Goal: Task Accomplishment & Management: Manage account settings

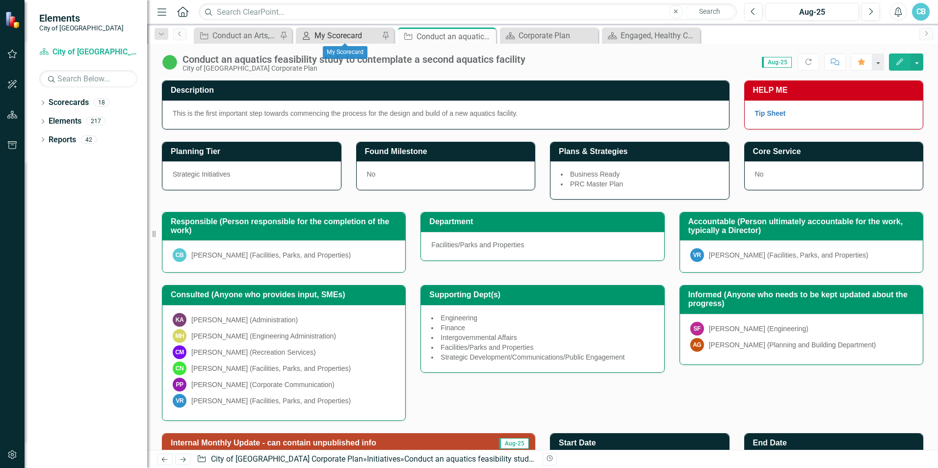
click at [332, 39] on div "My Scorecard" at bounding box center [346, 35] width 65 height 12
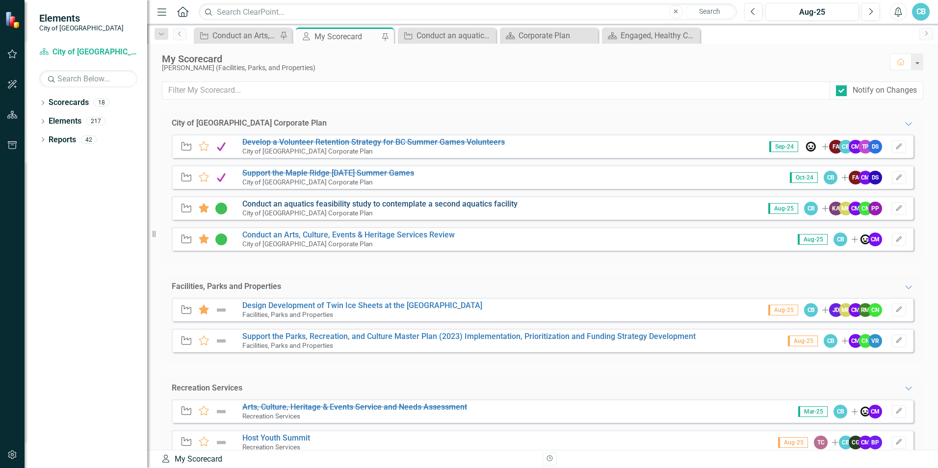
click at [308, 201] on link "Conduct an aquatics feasibility study to contemplate a second aquatics facility" at bounding box center [379, 203] width 275 height 9
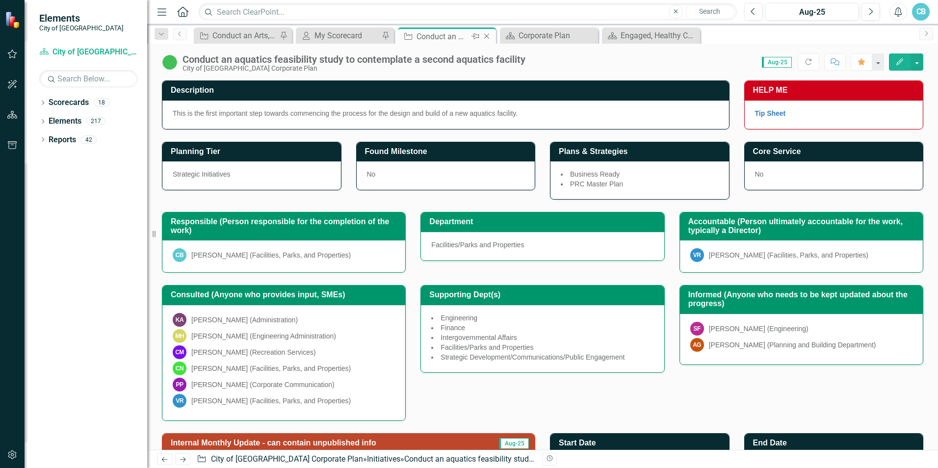
click at [489, 38] on icon "Close" at bounding box center [487, 36] width 10 height 8
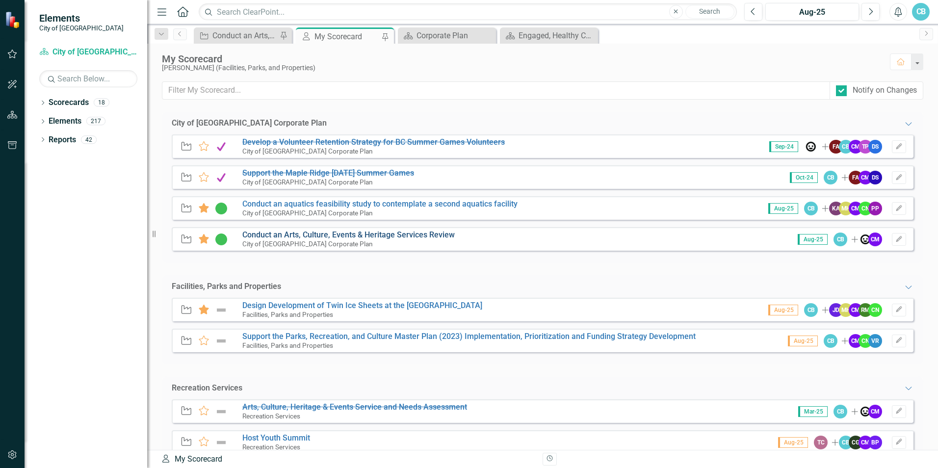
click at [266, 236] on link "Conduct an Arts, Culture, Events & Heritage Services Review" at bounding box center [348, 234] width 212 height 9
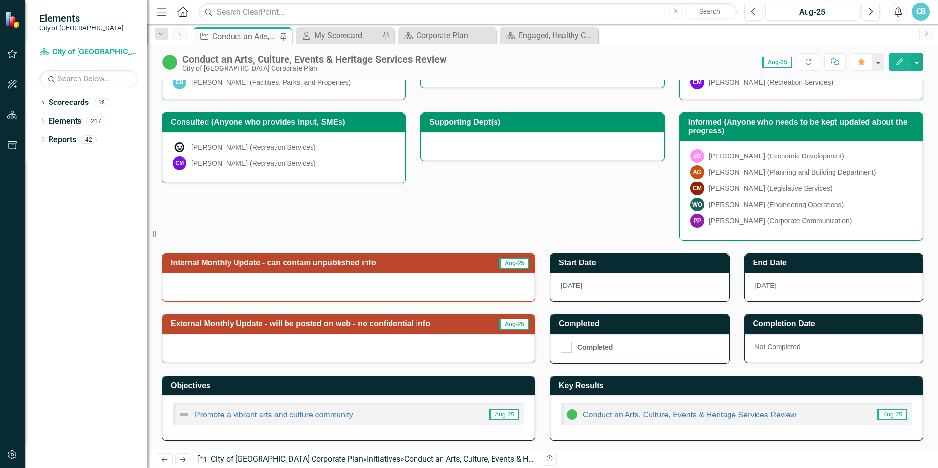
scroll to position [173, 0]
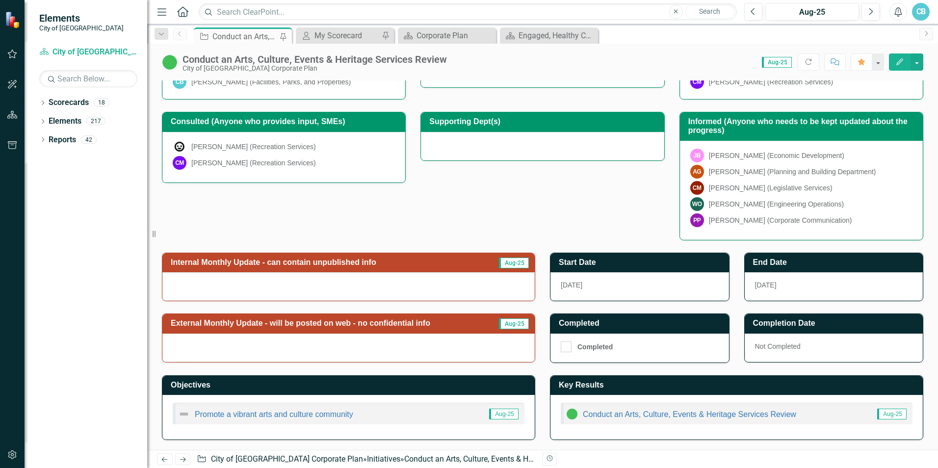
click at [508, 261] on span "Aug-25" at bounding box center [514, 262] width 30 height 11
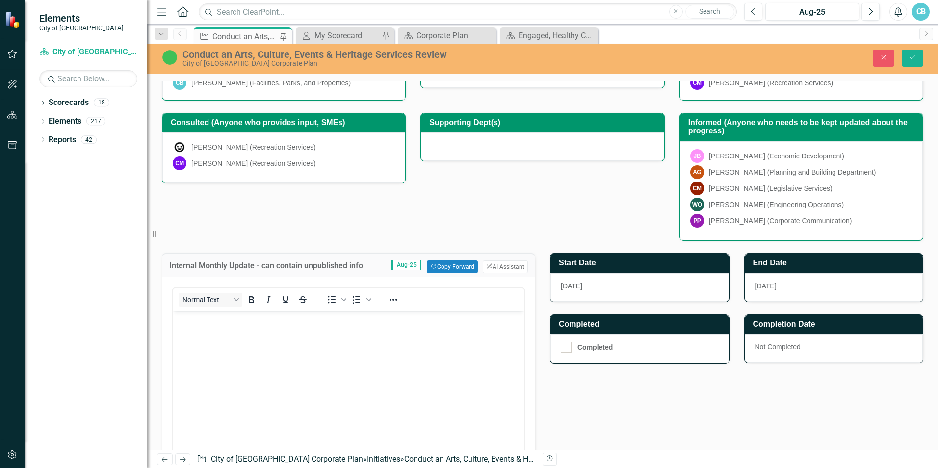
scroll to position [0, 0]
click at [449, 266] on button "Copy Forward Copy Forward" at bounding box center [452, 266] width 51 height 13
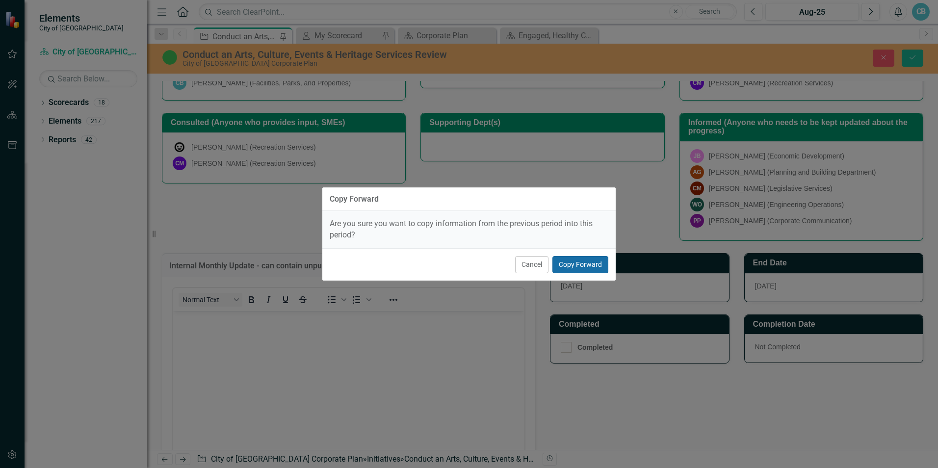
click at [588, 262] on button "Copy Forward" at bounding box center [580, 264] width 56 height 17
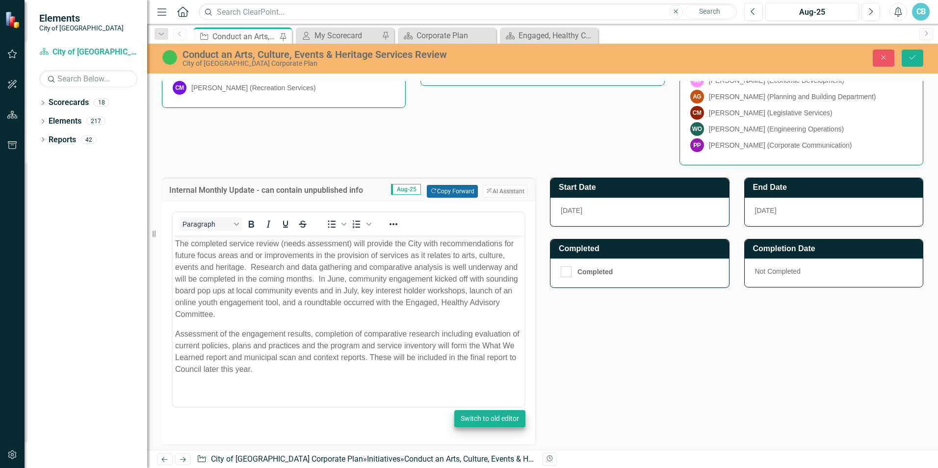
scroll to position [271, 0]
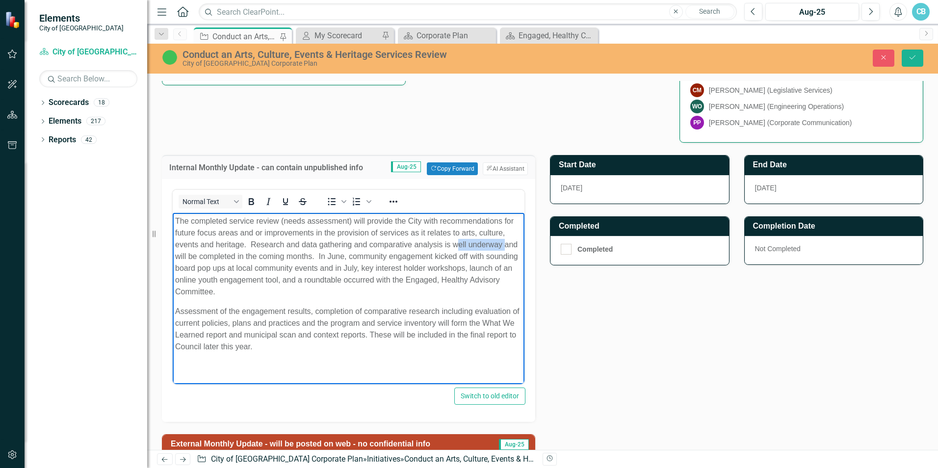
drag, startPoint x: 504, startPoint y: 243, endPoint x: 456, endPoint y: 245, distance: 47.6
click at [456, 245] on p "The completed service review (needs assessment) will provide the City with reco…" at bounding box center [348, 256] width 347 height 82
drag, startPoint x: 330, startPoint y: 255, endPoint x: 169, endPoint y: 259, distance: 160.9
click at [173, 259] on html "The completed service review (needs assessment) will provide the City with reco…" at bounding box center [349, 288] width 352 height 150
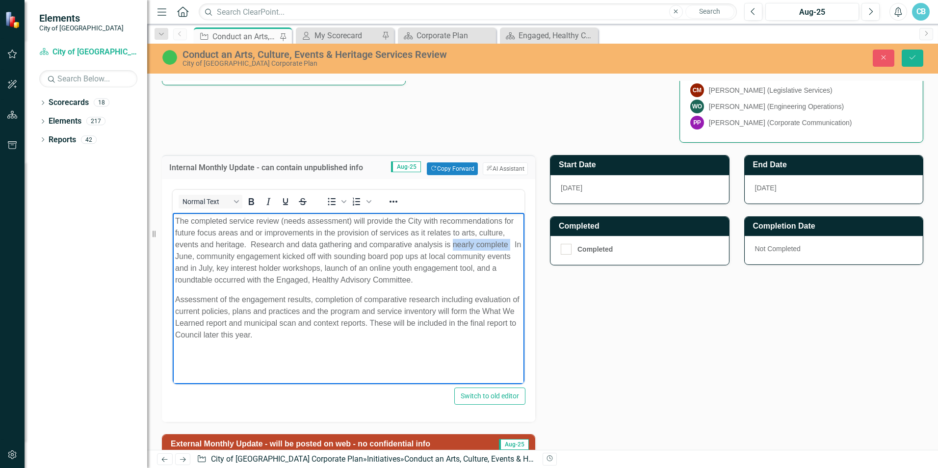
drag, startPoint x: 513, startPoint y: 243, endPoint x: 454, endPoint y: 247, distance: 59.5
click at [454, 247] on p "The completed service review (needs assessment) will provide the City with reco…" at bounding box center [348, 250] width 347 height 71
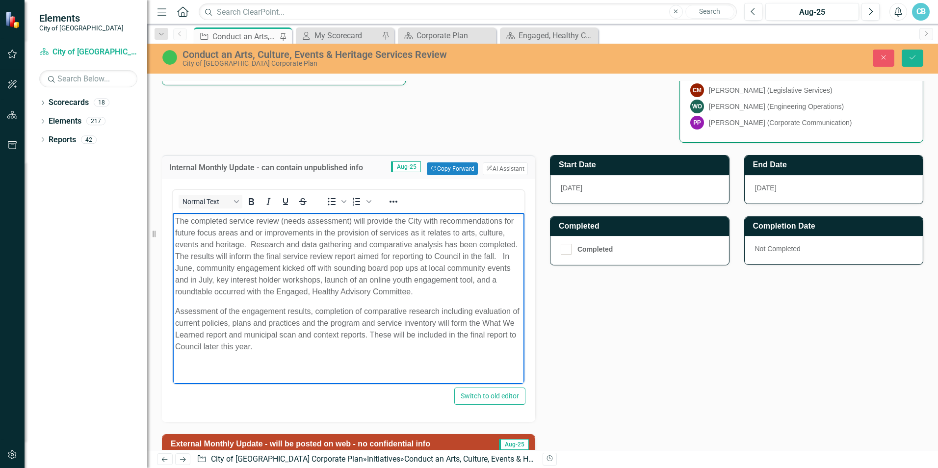
drag, startPoint x: 427, startPoint y: 294, endPoint x: 502, endPoint y: 260, distance: 82.3
click at [502, 260] on p "The completed service review (needs assessment) will provide the City with reco…" at bounding box center [348, 256] width 347 height 82
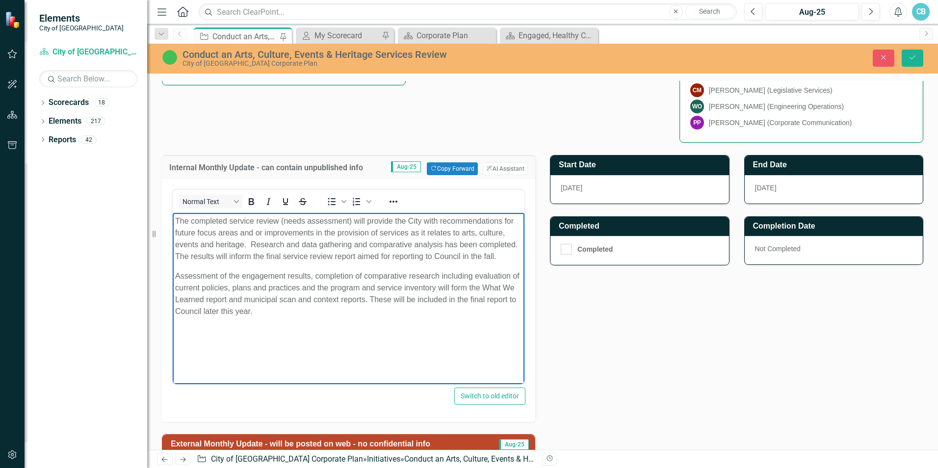
click at [216, 259] on p "The completed service review (needs assessment) will provide the City with reco…" at bounding box center [348, 238] width 347 height 47
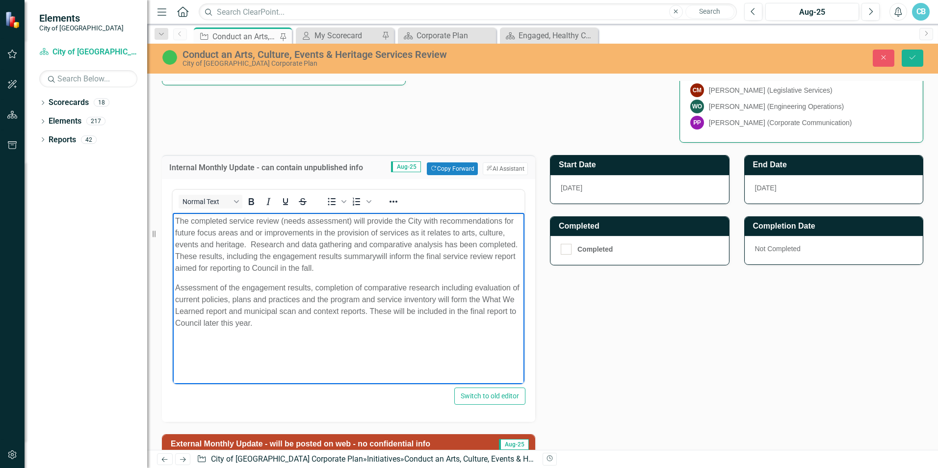
click at [225, 258] on p "The completed service review (needs assessment) will provide the City with reco…" at bounding box center [348, 244] width 347 height 59
drag, startPoint x: 301, startPoint y: 256, endPoint x: 185, endPoint y: 258, distance: 115.8
click at [185, 258] on p "The completed service review (needs assessment) will provide the City with reco…" at bounding box center [348, 244] width 347 height 59
drag, startPoint x: 248, startPoint y: 268, endPoint x: 214, endPoint y: 266, distance: 33.9
click at [214, 266] on p "The completed service review (needs assessment) will provide the City with reco…" at bounding box center [348, 244] width 347 height 59
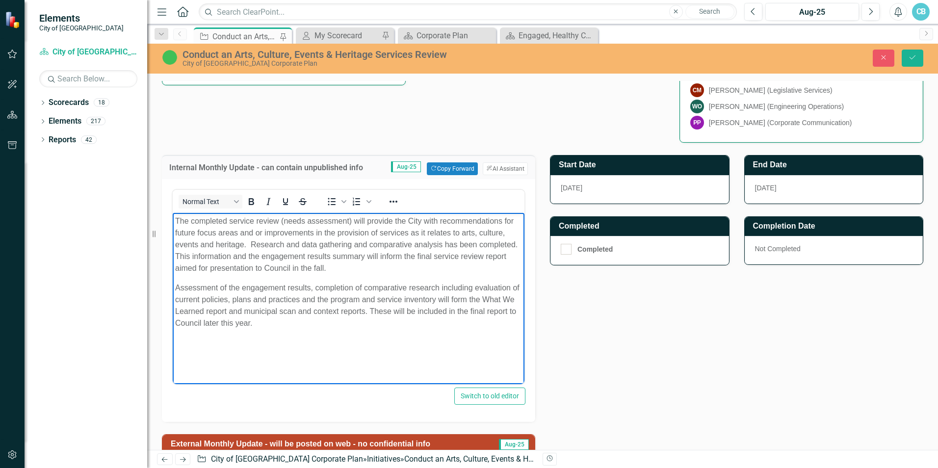
click at [263, 255] on p "The completed service review (needs assessment) will provide the City with reco…" at bounding box center [348, 244] width 347 height 59
drag, startPoint x: 364, startPoint y: 256, endPoint x: 446, endPoint y: 307, distance: 96.7
click at [365, 256] on p "The completed service review (needs assessment) will provide the City with reco…" at bounding box center [348, 244] width 347 height 59
click at [345, 267] on p "The completed service review (needs assessment) will provide the City with reco…" at bounding box center [348, 244] width 347 height 59
click at [318, 332] on body "The completed service review (needs assessment) will provide the City with reco…" at bounding box center [349, 286] width 352 height 147
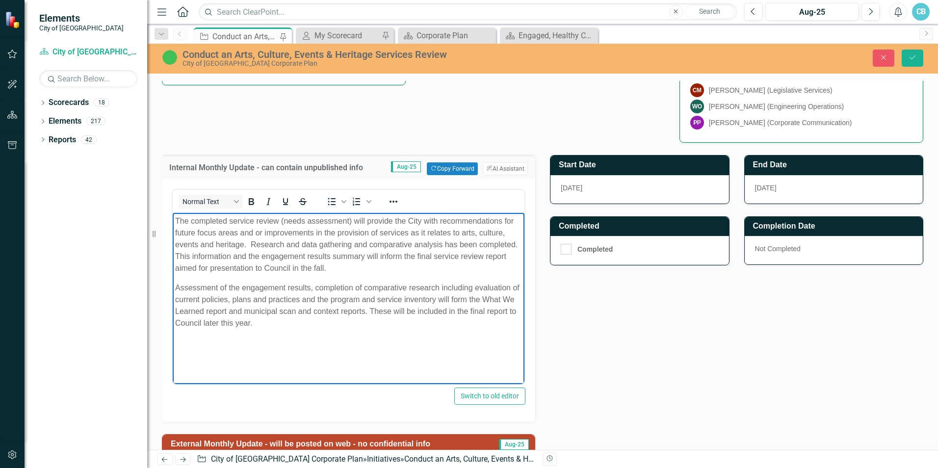
drag, startPoint x: 285, startPoint y: 321, endPoint x: 343, endPoint y: 498, distance: 186.3
click at [173, 284] on html "The completed service review (needs assessment) will provide the City with reco…" at bounding box center [349, 286] width 352 height 147
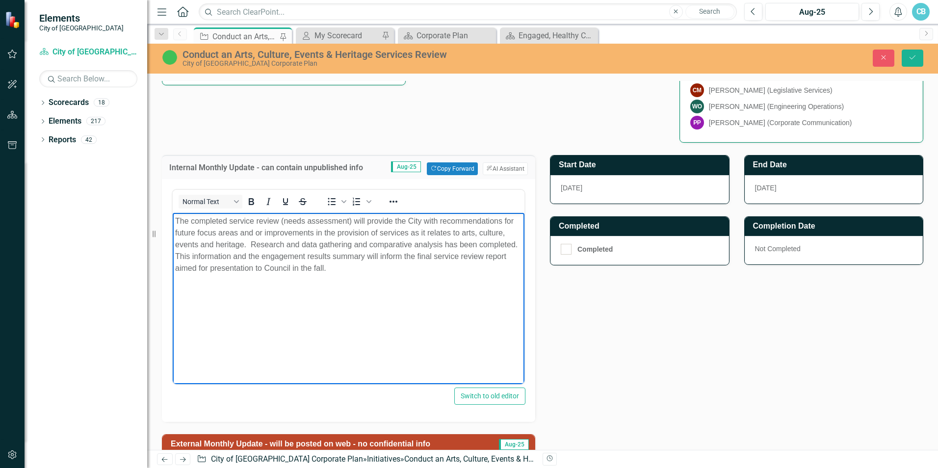
click at [324, 319] on body "The completed service review (needs assessment) will provide the City with reco…" at bounding box center [349, 286] width 352 height 147
drag, startPoint x: 316, startPoint y: 269, endPoint x: 161, endPoint y: 214, distance: 164.4
click at [173, 214] on html "The completed service review (needs assessment) will provide the City with reco…" at bounding box center [349, 286] width 352 height 147
copy p "The completed service review (needs assessment) will provide the City with reco…"
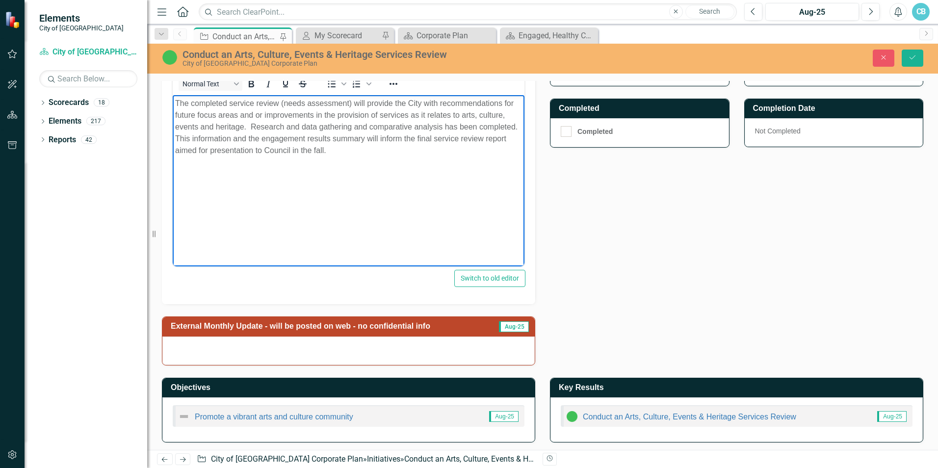
scroll to position [391, 0]
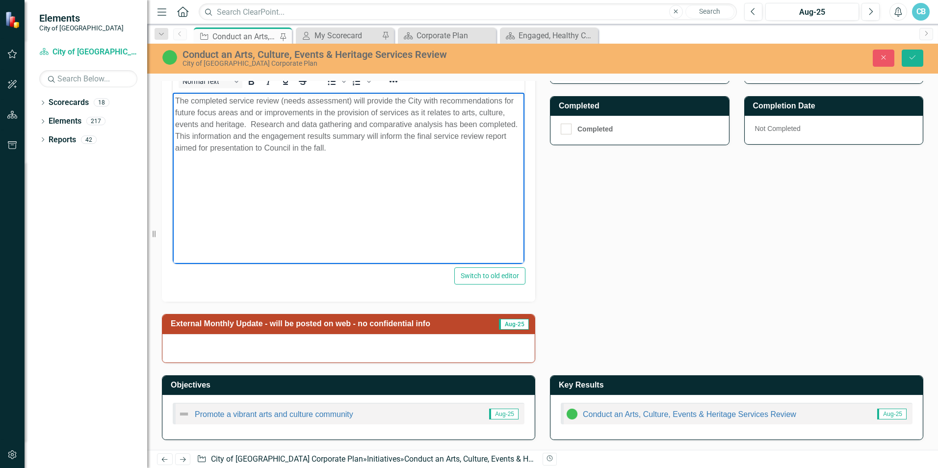
click at [247, 347] on div at bounding box center [348, 348] width 372 height 28
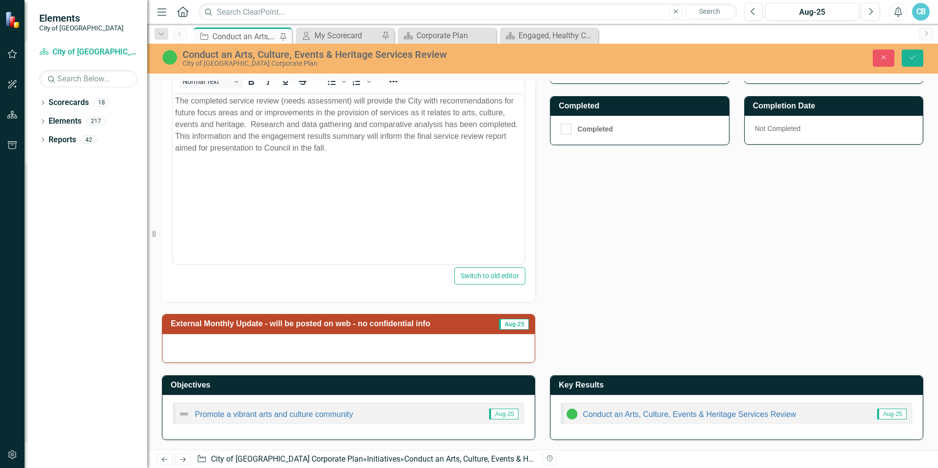
click at [247, 347] on div at bounding box center [348, 348] width 372 height 28
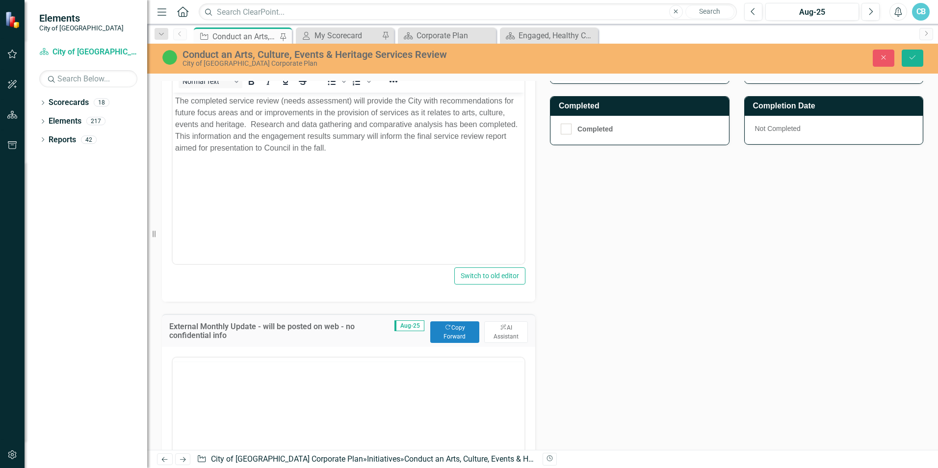
scroll to position [0, 0]
click at [210, 402] on body "Rich Text Area. Press ALT-0 for help." at bounding box center [349, 454] width 352 height 147
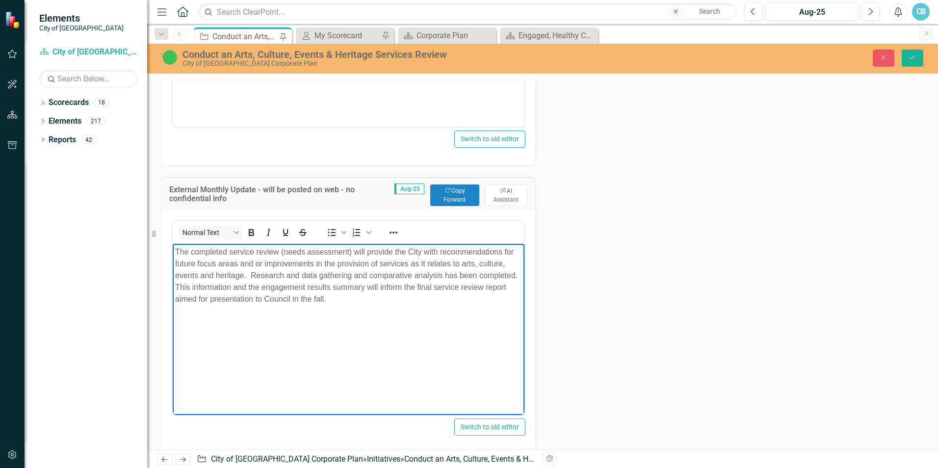
scroll to position [538, 0]
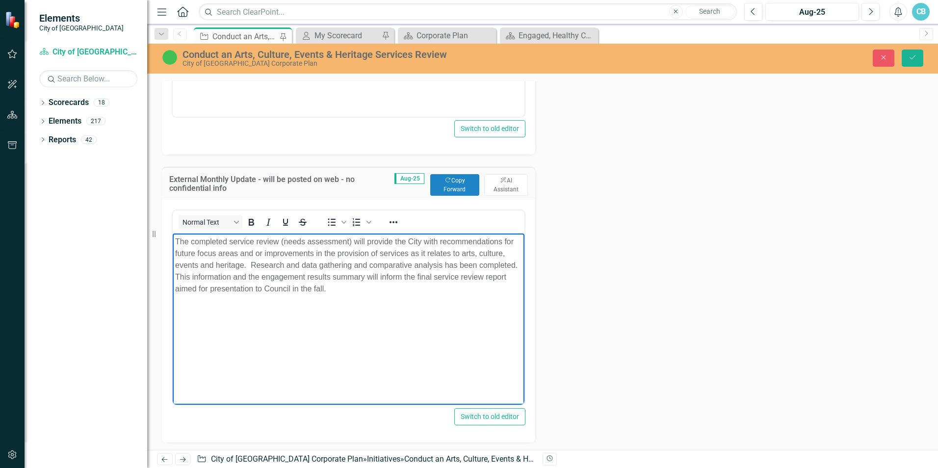
click at [249, 264] on p "The completed service review (needs assessment) will provide the City with reco…" at bounding box center [348, 265] width 347 height 59
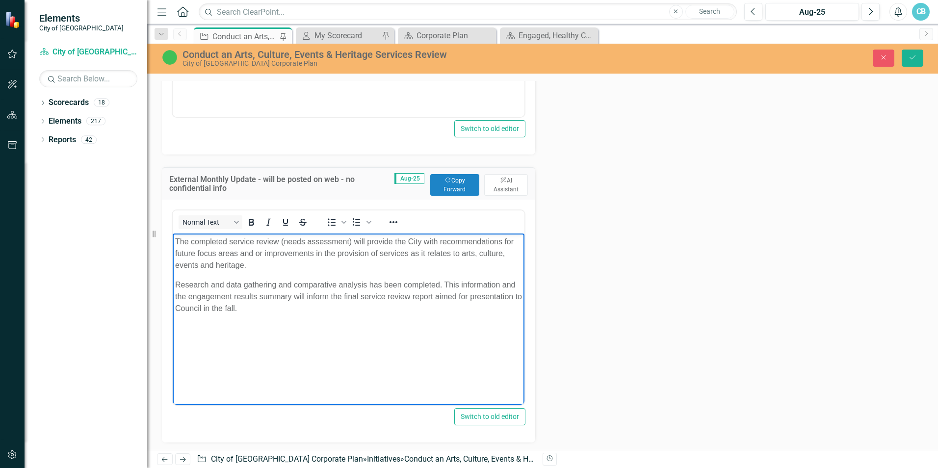
click at [515, 281] on p "Research and data gathering and comparative analysis has been completed. This i…" at bounding box center [348, 296] width 347 height 35
click at [290, 294] on p "Research and data gathering and comparative analysis has been completed. This i…" at bounding box center [348, 296] width 347 height 35
click at [416, 295] on p "Research and data gathering and comparative analysis has been completed. This i…" at bounding box center [348, 296] width 347 height 35
click at [419, 295] on p "Research and data gathering and comparative analysis has been completed. This i…" at bounding box center [348, 296] width 347 height 35
drag, startPoint x: 289, startPoint y: 294, endPoint x: 226, endPoint y: 296, distance: 63.3
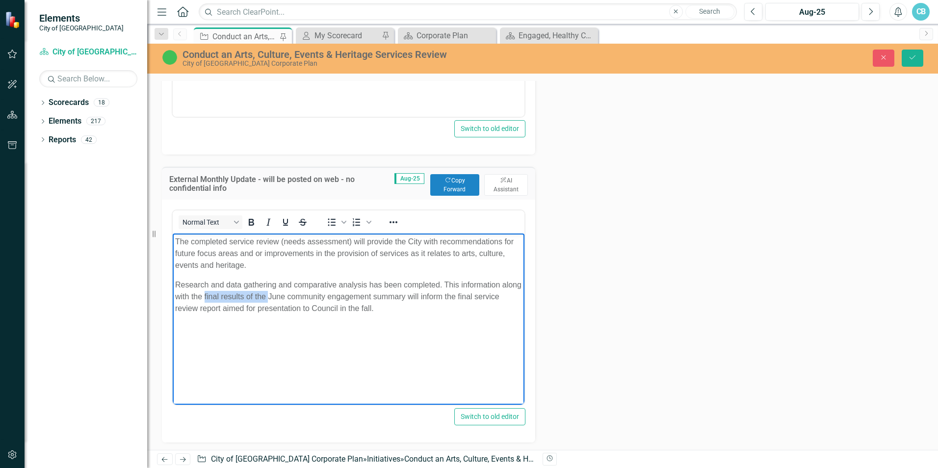
click at [226, 296] on p "Research and data gathering and comparative analysis has been completed. This i…" at bounding box center [348, 296] width 347 height 35
click at [245, 297] on p "Research and data gathering and comparative analysis has been completed. This i…" at bounding box center [348, 296] width 347 height 35
click at [313, 293] on p "Research and data gathering and comparative analysis has been completed. This i…" at bounding box center [348, 296] width 347 height 35
drag, startPoint x: 332, startPoint y: 315, endPoint x: 162, endPoint y: 283, distance: 172.6
click at [173, 283] on html "The completed service review (needs assessment) will provide the City with reco…" at bounding box center [349, 306] width 352 height 147
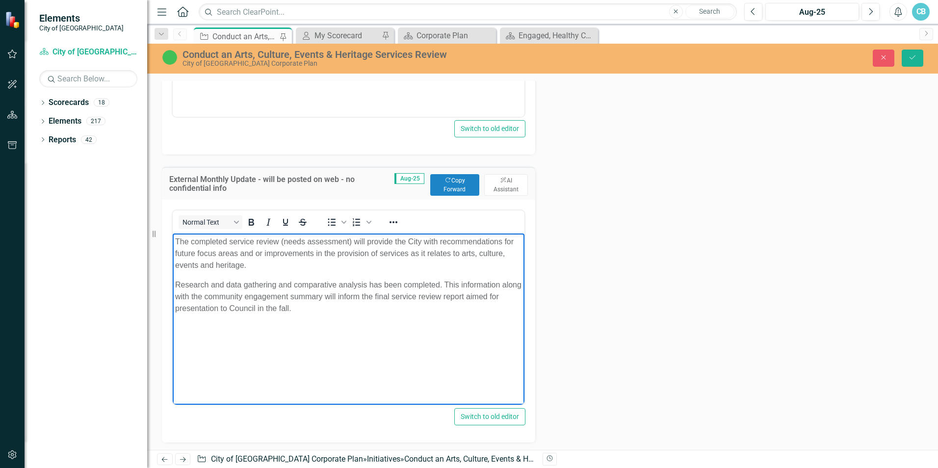
copy p "Research and data gathering and comparative analysis has been completed. This i…"
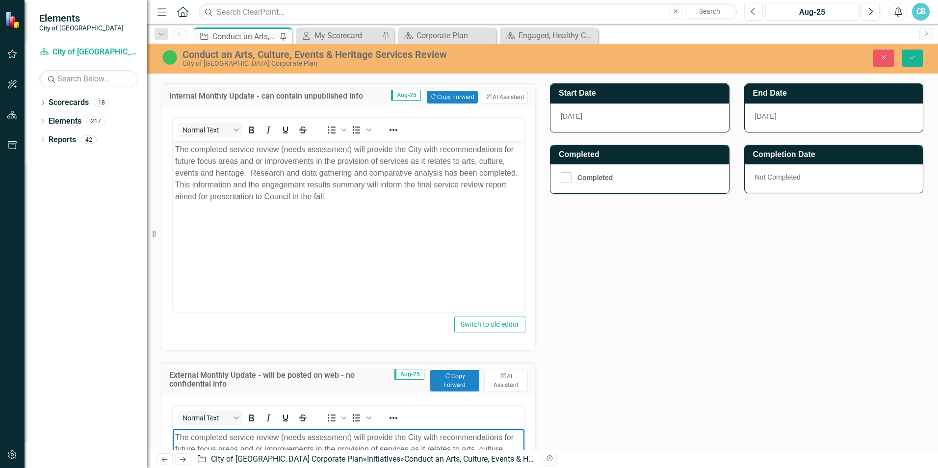
scroll to position [342, 0]
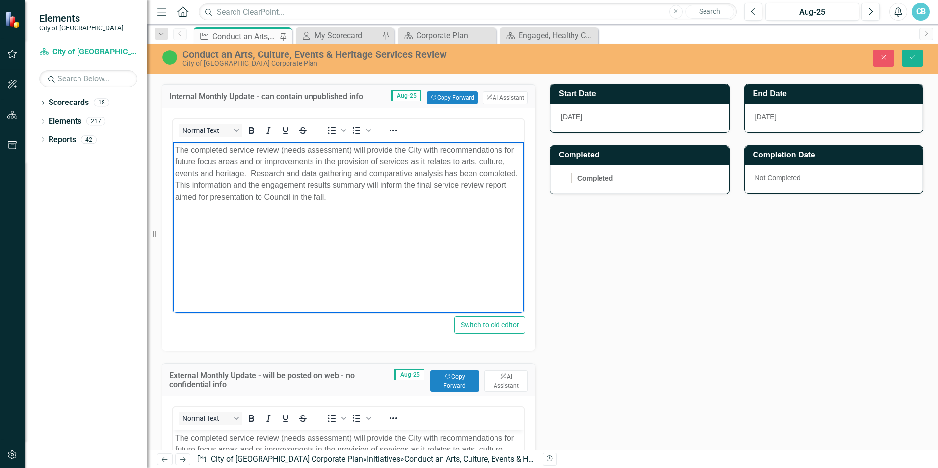
click at [331, 226] on body "The completed service review (needs assessment) will provide the City with reco…" at bounding box center [349, 215] width 352 height 147
drag, startPoint x: 338, startPoint y: 202, endPoint x: 252, endPoint y: 175, distance: 90.8
click at [252, 175] on p "The completed service review (needs assessment) will provide the City with reco…" at bounding box center [348, 173] width 347 height 59
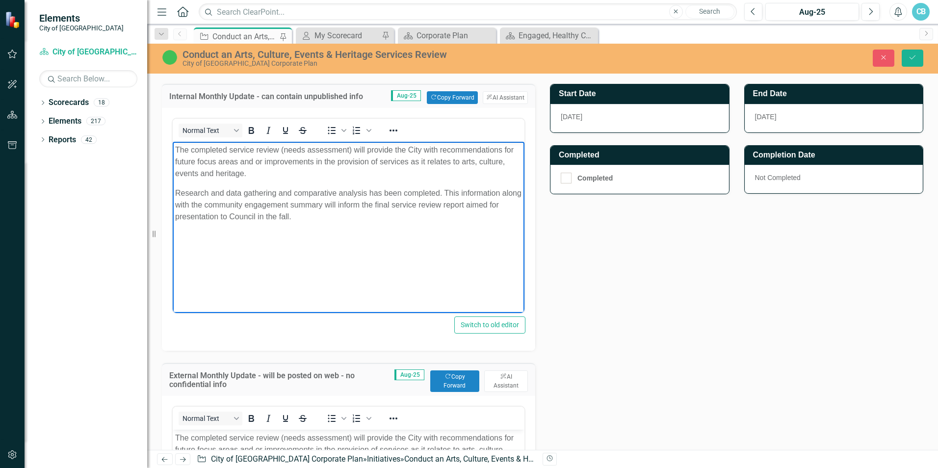
click at [376, 262] on body "The completed service review (needs assessment) will provide the City with reco…" at bounding box center [349, 215] width 352 height 147
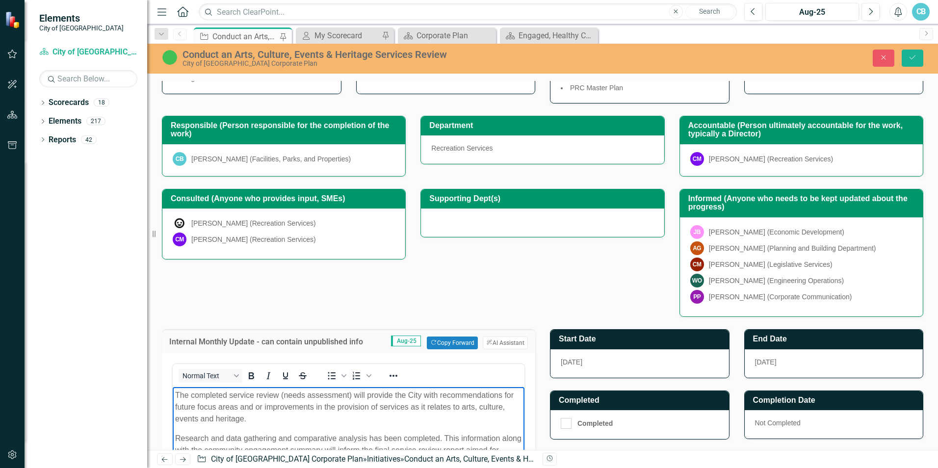
scroll to position [0, 0]
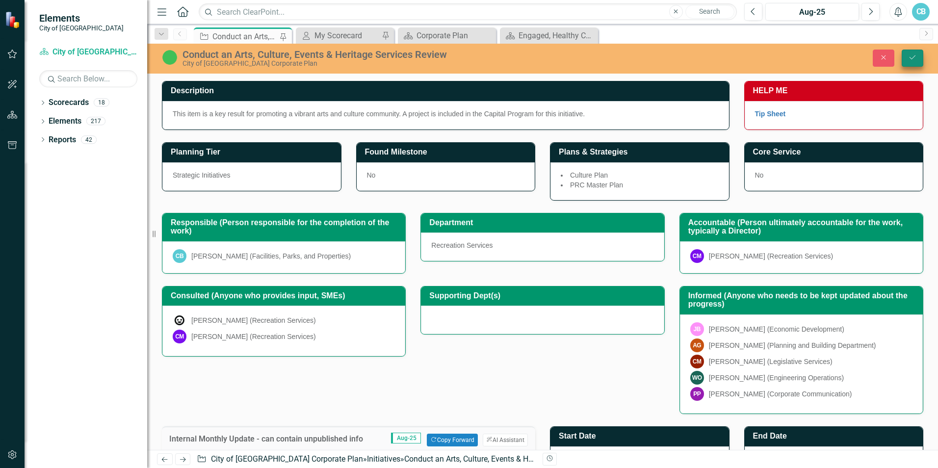
click at [911, 58] on icon "Save" at bounding box center [912, 57] width 9 height 7
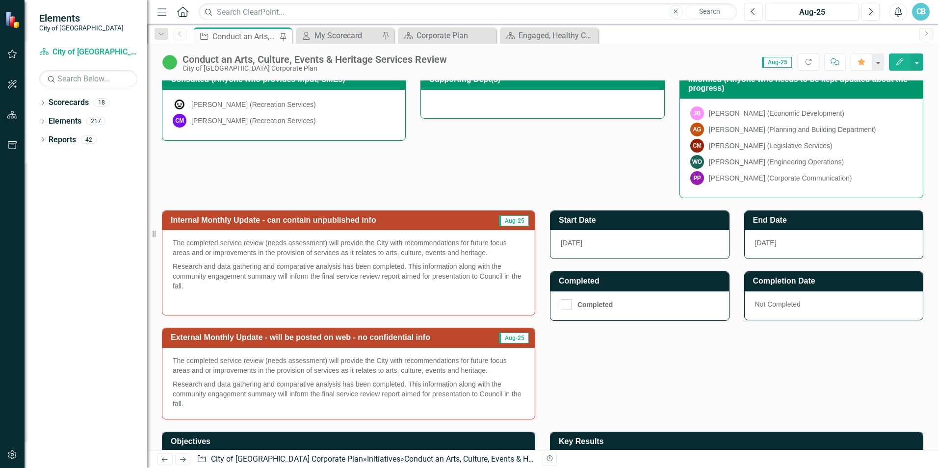
scroll to position [272, 0]
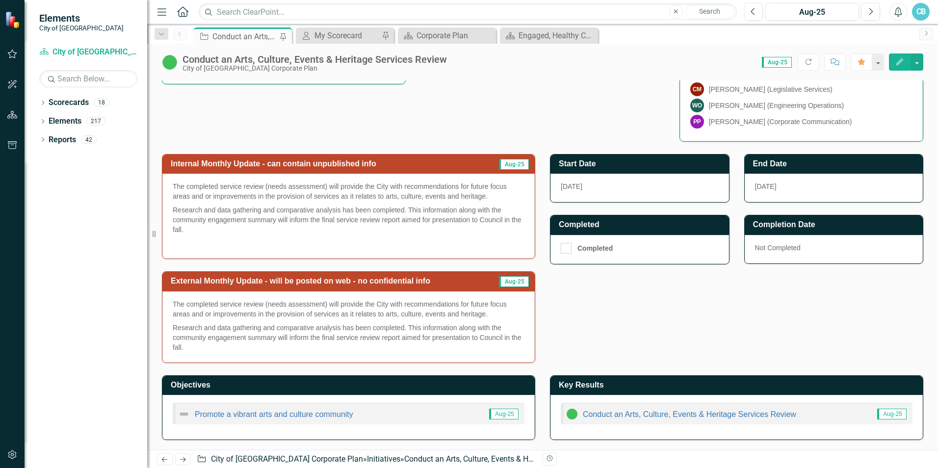
click at [411, 221] on p "Research and data gathering and comparative analysis has been completed. This i…" at bounding box center [349, 219] width 352 height 33
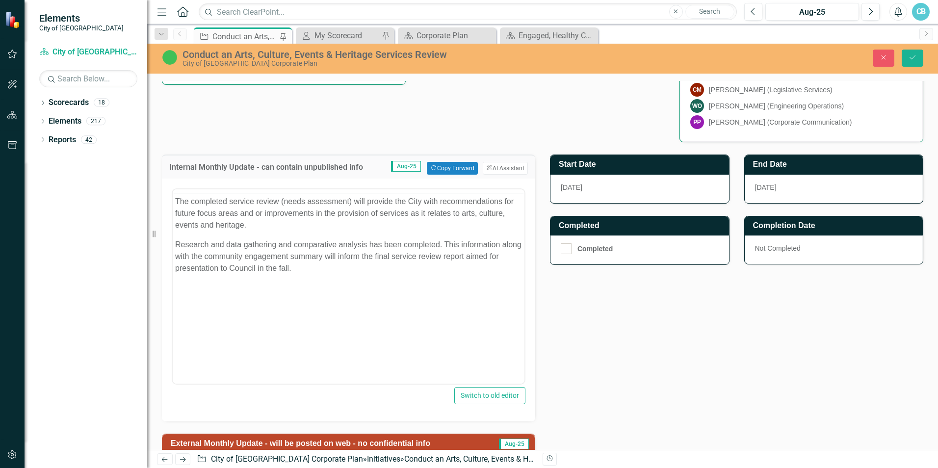
scroll to position [0, 0]
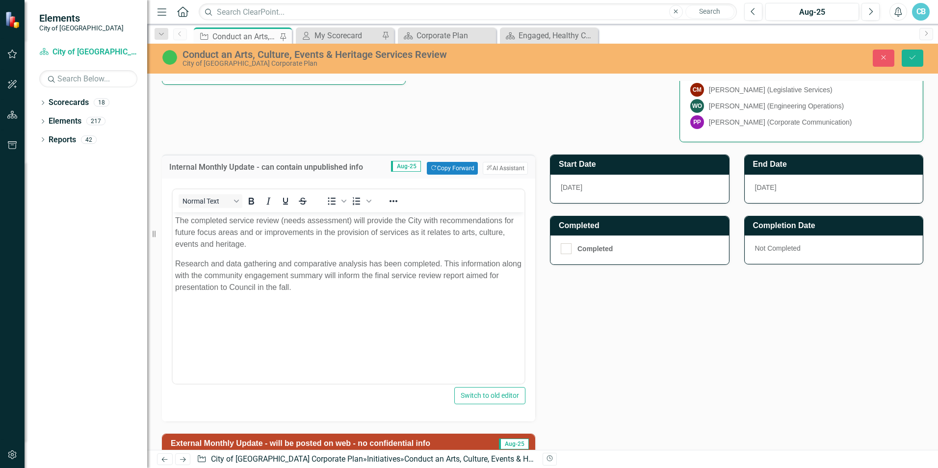
click at [489, 276] on p "Research and data gathering and comparative analysis has been completed. This i…" at bounding box center [348, 275] width 347 height 35
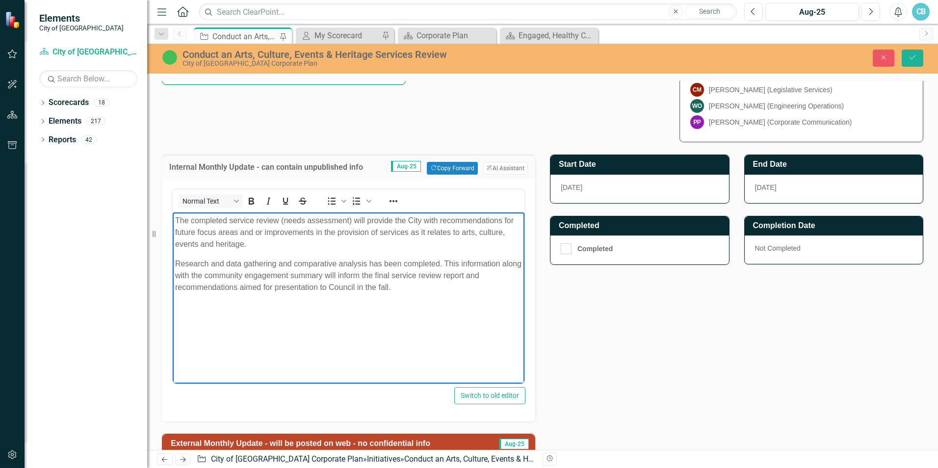
scroll to position [434, 0]
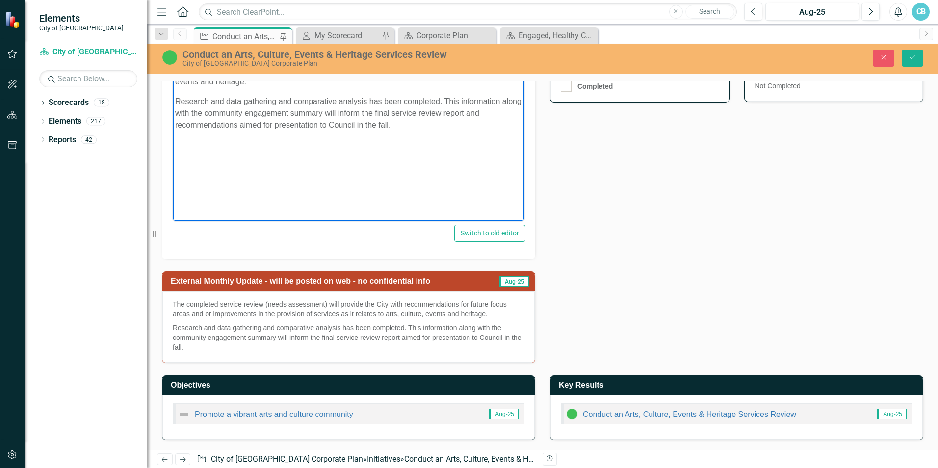
click at [402, 339] on p "Research and data gathering and comparative analysis has been completed. This i…" at bounding box center [349, 336] width 352 height 31
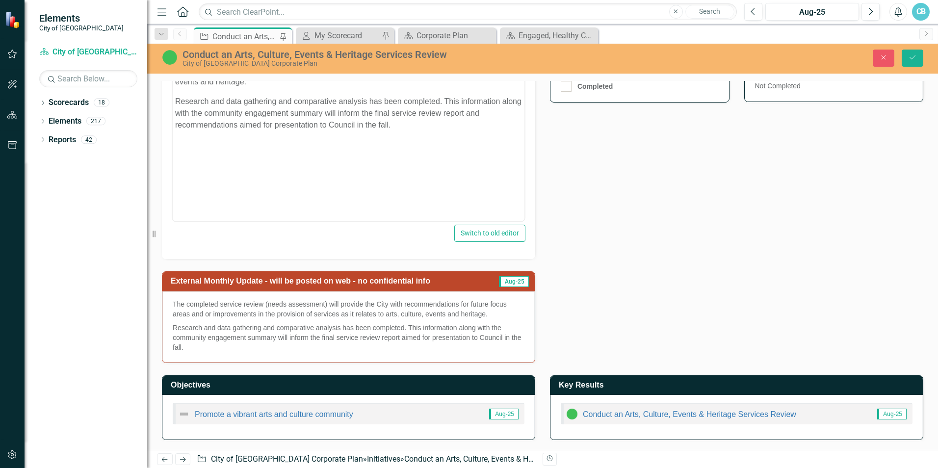
click at [402, 339] on p "Research and data gathering and comparative analysis has been completed. This i…" at bounding box center [349, 336] width 352 height 31
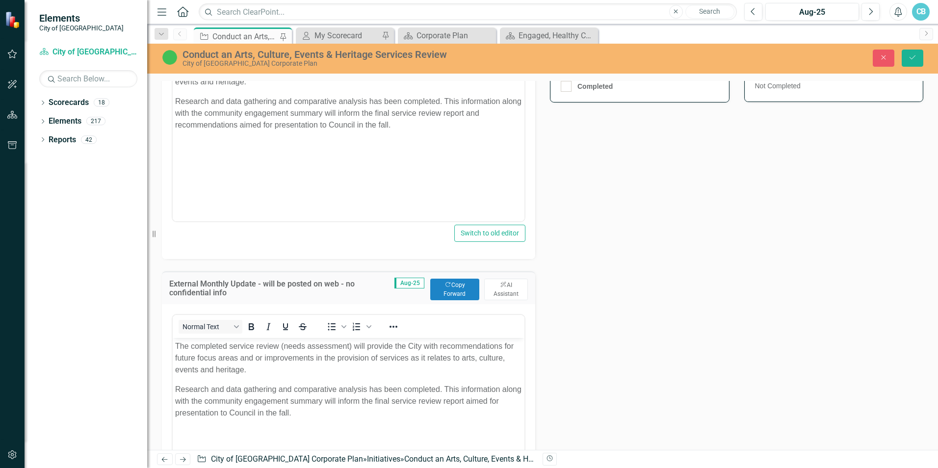
scroll to position [0, 0]
click at [488, 403] on p "Research and data gathering and comparative analysis has been completed. This i…" at bounding box center [348, 400] width 347 height 35
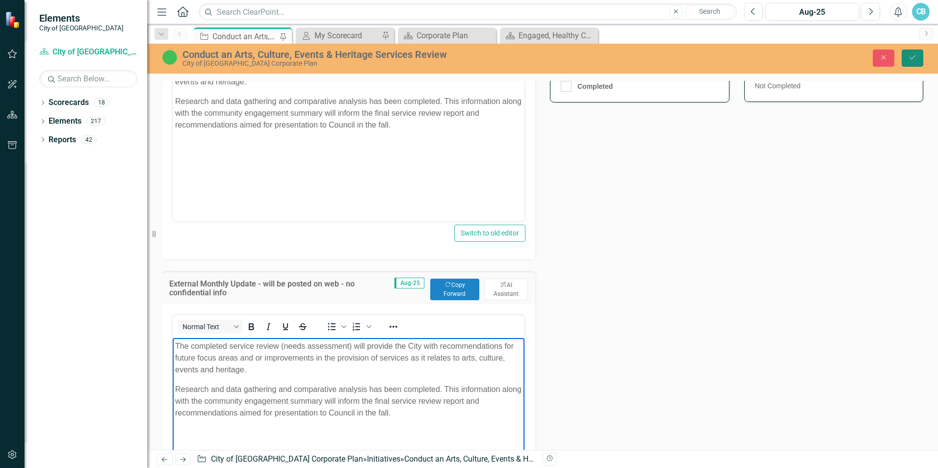
click at [911, 56] on icon "Save" at bounding box center [912, 57] width 9 height 7
